Goal: Task Accomplishment & Management: Use online tool/utility

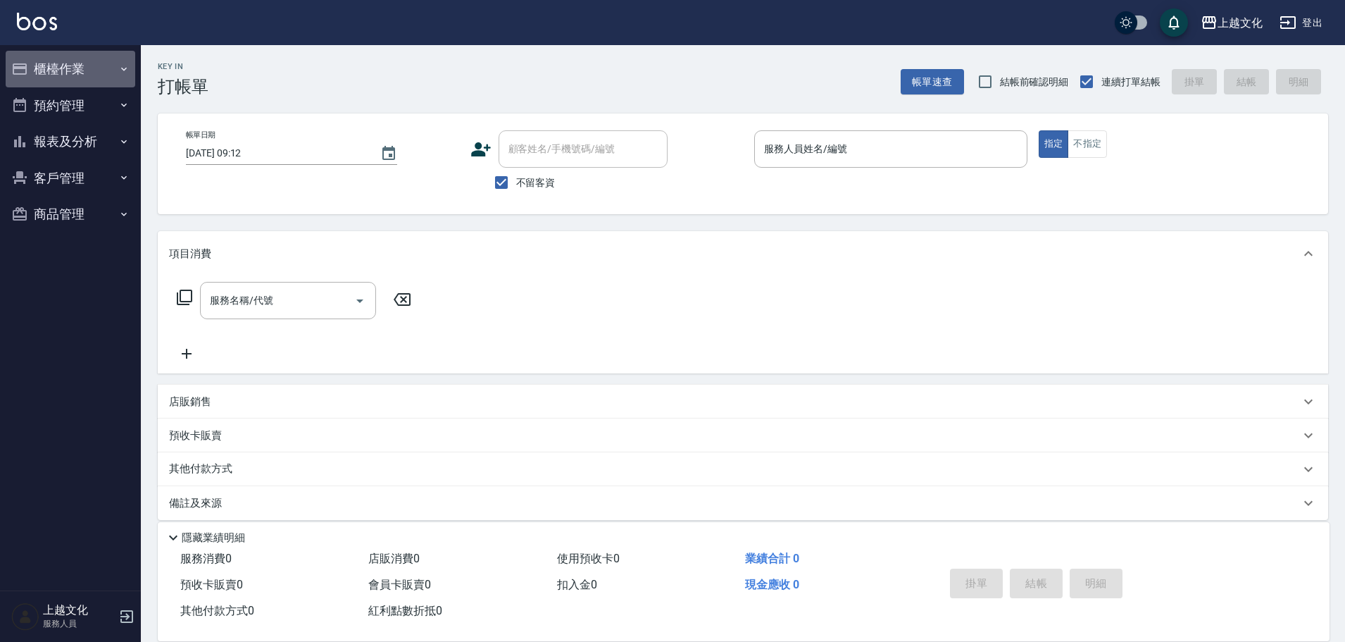
click at [79, 65] on button "櫃檯作業" at bounding box center [71, 69] width 130 height 37
click at [80, 68] on button "櫃檯作業" at bounding box center [71, 69] width 130 height 37
click at [61, 67] on button "櫃檯作業" at bounding box center [71, 69] width 130 height 37
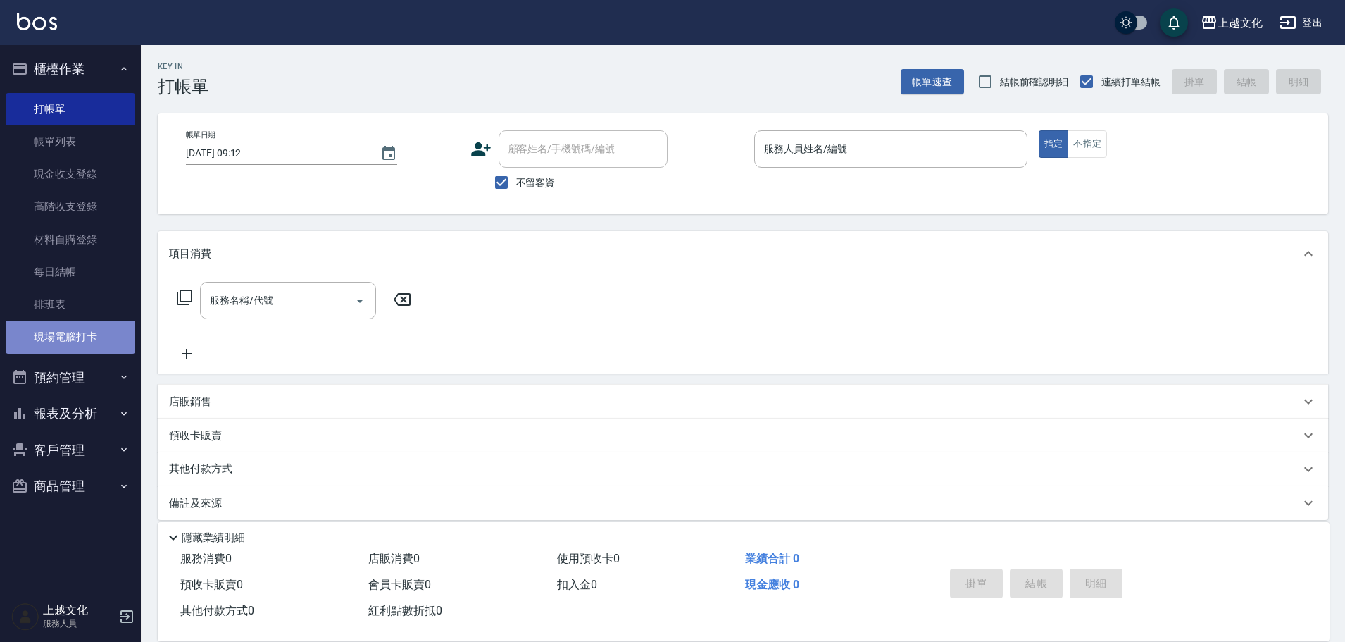
click at [110, 331] on link "現場電腦打卡" at bounding box center [71, 336] width 130 height 32
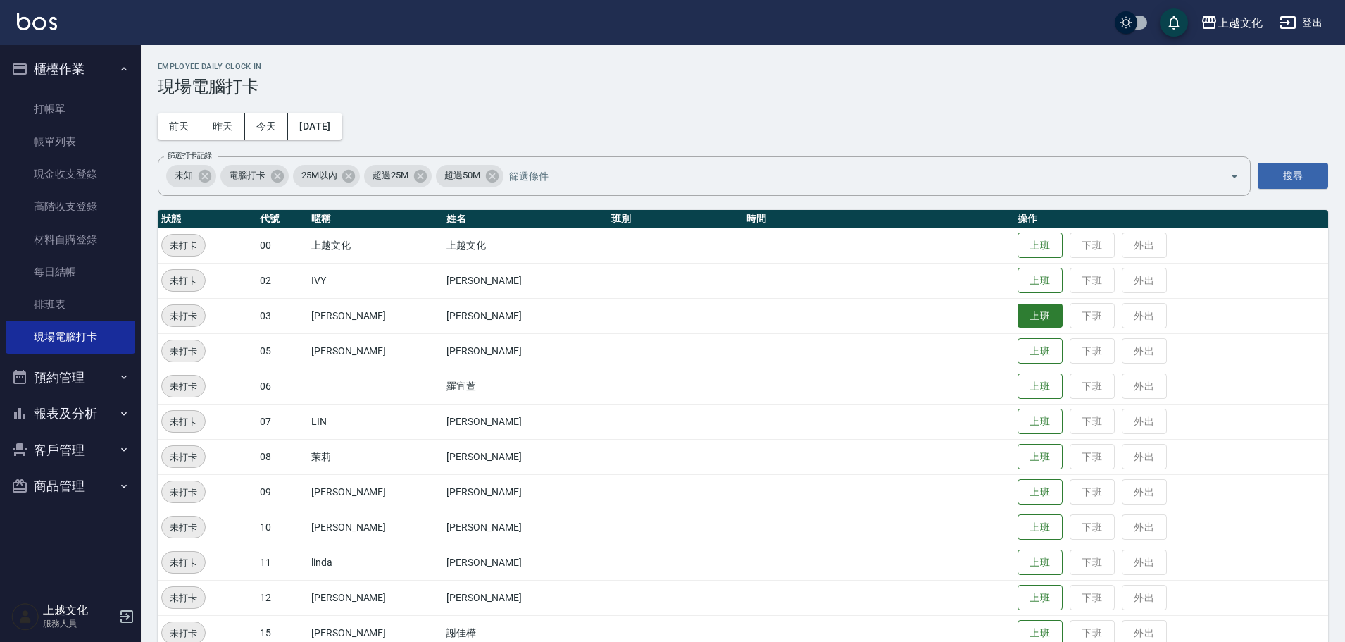
click at [1036, 316] on button "上班" at bounding box center [1040, 316] width 45 height 25
click at [1036, 317] on button "上班" at bounding box center [1040, 316] width 45 height 25
click at [1023, 280] on button "上班" at bounding box center [1040, 280] width 45 height 25
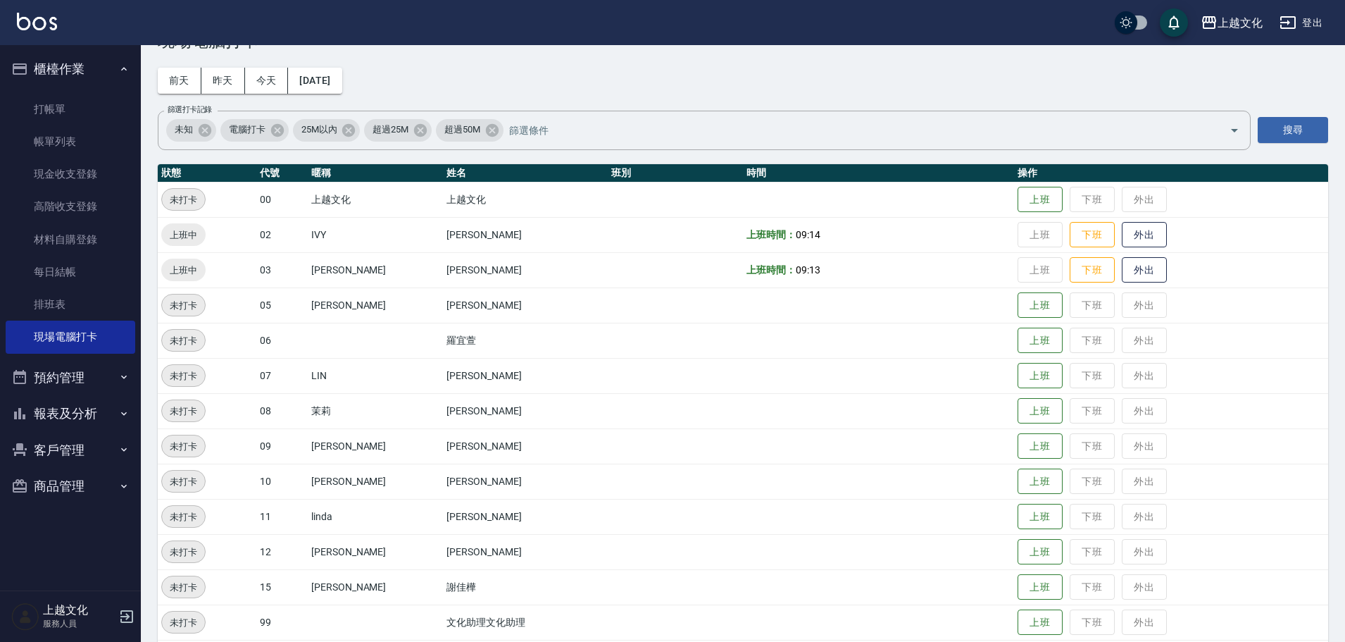
scroll to position [70, 0]
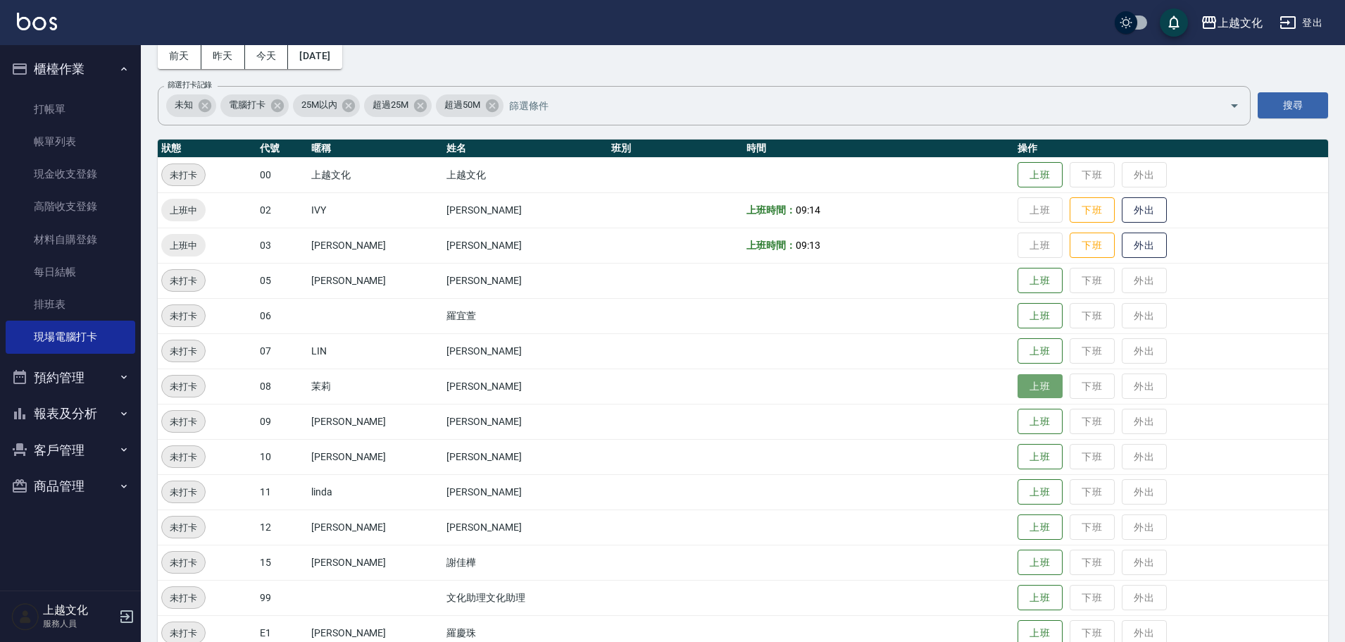
click at [1024, 392] on button "上班" at bounding box center [1040, 386] width 45 height 25
click at [1018, 359] on button "上班" at bounding box center [1040, 351] width 45 height 25
